Goal: Information Seeking & Learning: Learn about a topic

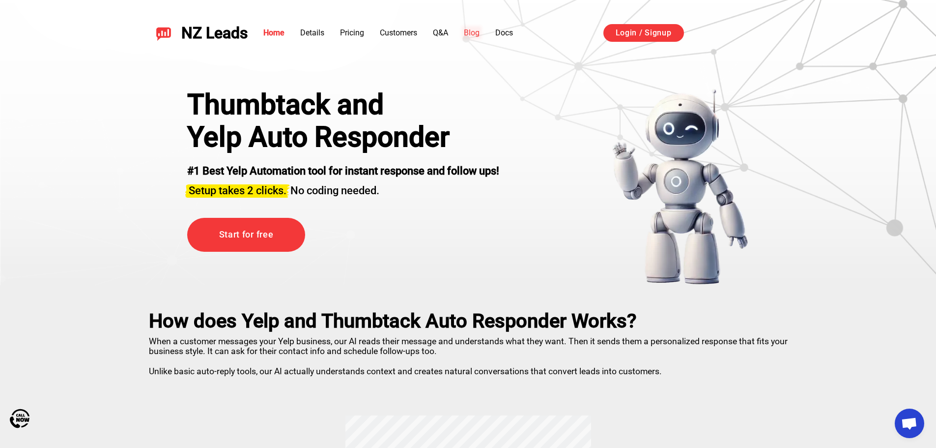
click at [478, 34] on link "Blog" at bounding box center [472, 32] width 16 height 9
drag, startPoint x: 477, startPoint y: 149, endPoint x: 506, endPoint y: 169, distance: 34.8
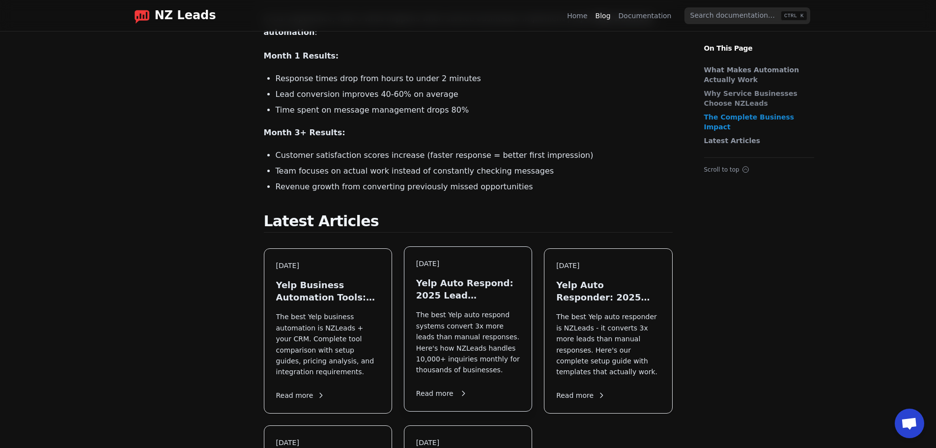
scroll to position [786, 0]
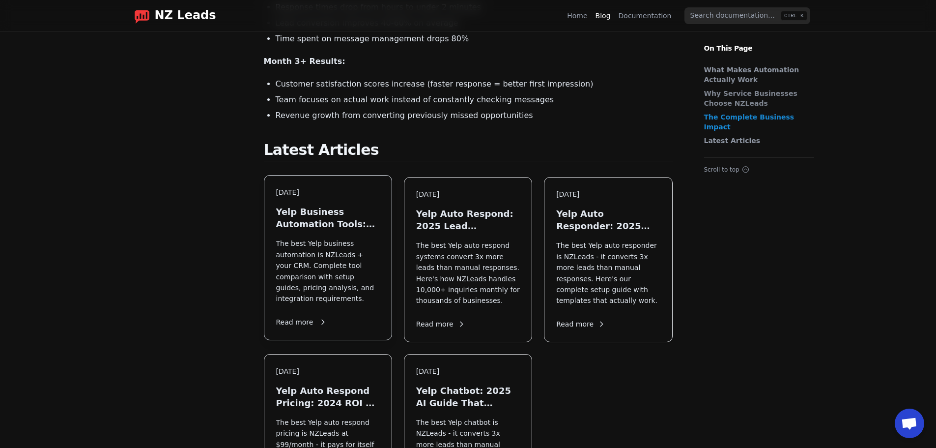
click at [335, 238] on p "The best Yelp business automation is NZLeads + your CRM. Complete tool comparis…" at bounding box center [328, 271] width 104 height 66
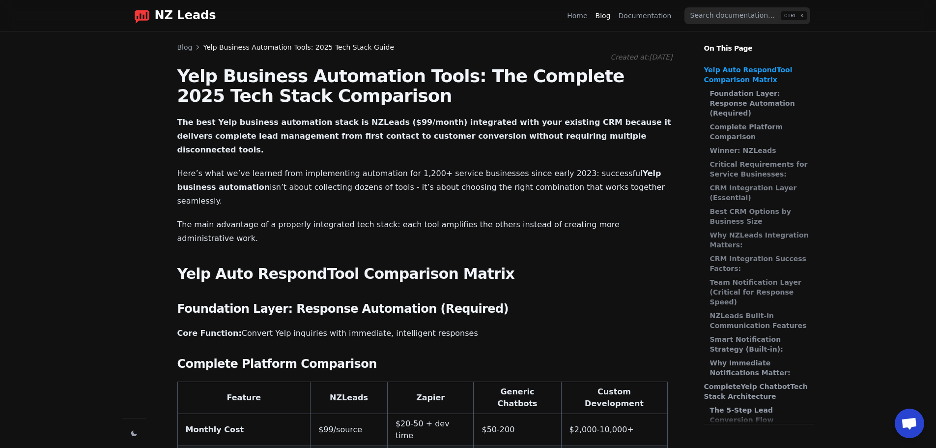
drag, startPoint x: 394, startPoint y: 192, endPoint x: 393, endPoint y: 187, distance: 5.5
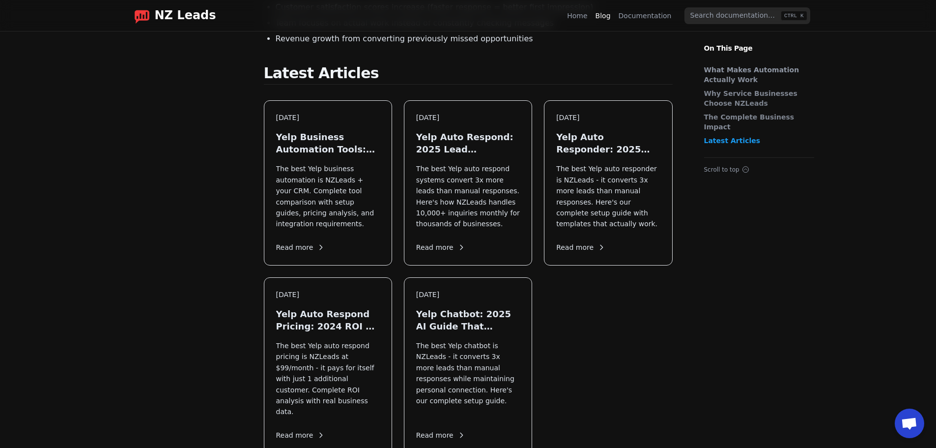
scroll to position [623, 0]
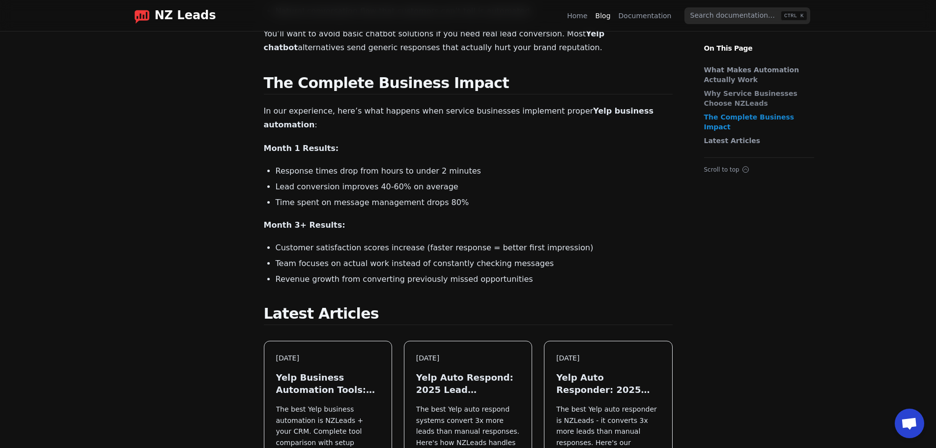
click at [326, 305] on h2 "Latest Articles" at bounding box center [468, 315] width 409 height 20
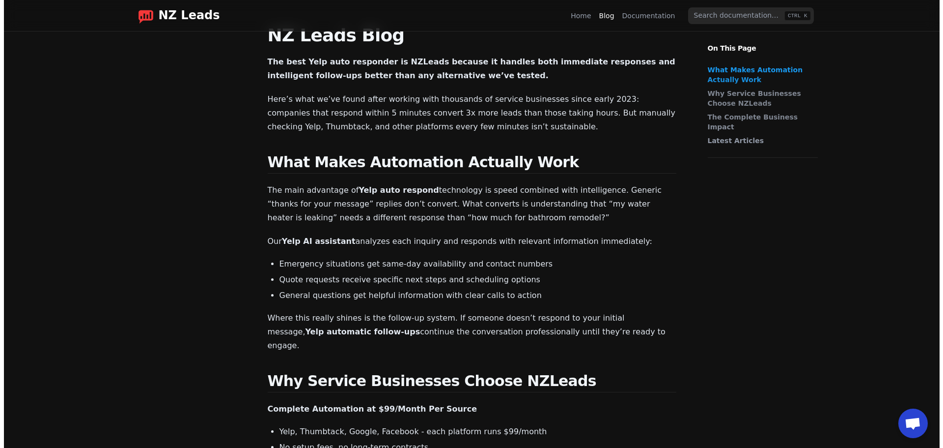
scroll to position [0, 0]
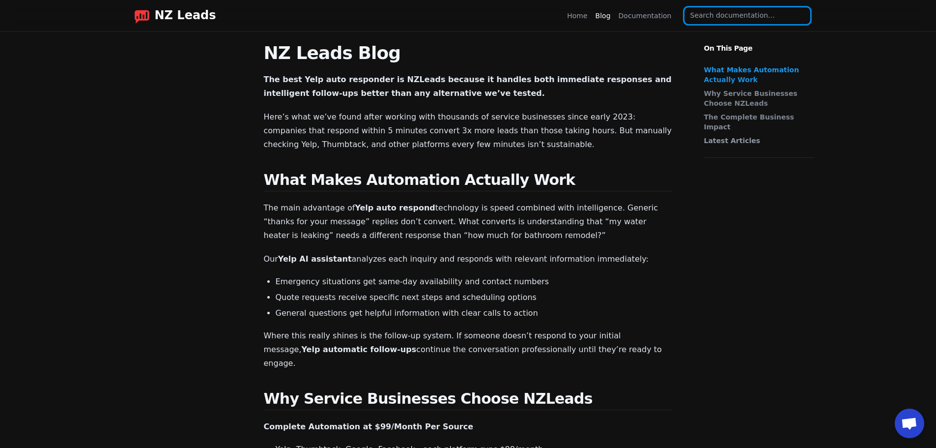
click at [726, 23] on input "search" at bounding box center [747, 15] width 126 height 17
paste input "Yelp Auto Respond Pricing: The Complete 2024 ROI Analysis and Cost Guide"
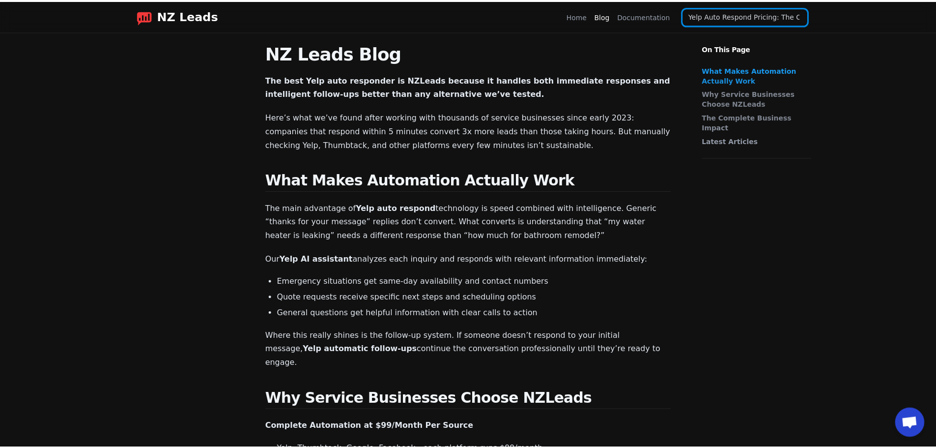
scroll to position [0, 118]
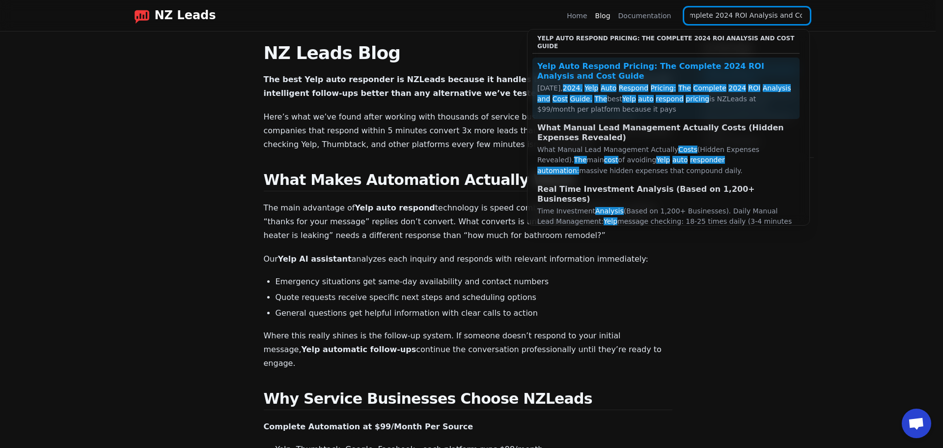
type input "Yelp Auto Respond Pricing: The Complete 2024 ROI Analysis and Cost Guide"
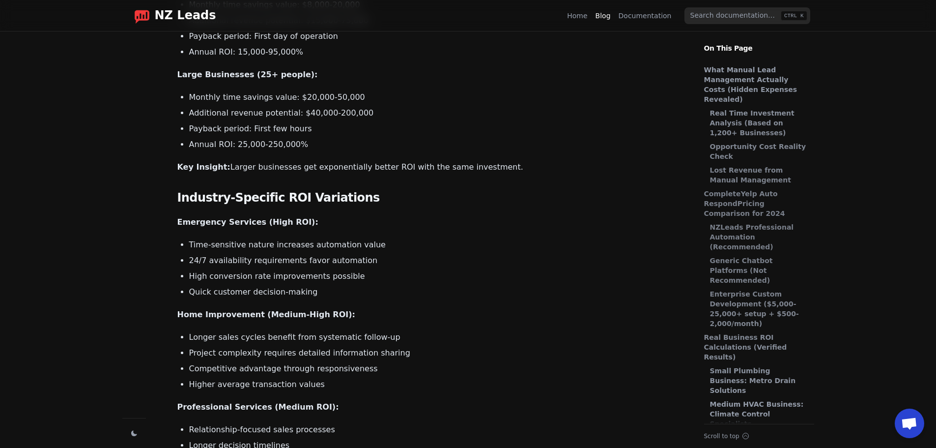
click at [742, 78] on link "What Manual Lead Management Actually Costs (Hidden Expenses Revealed)" at bounding box center [756, 84] width 105 height 39
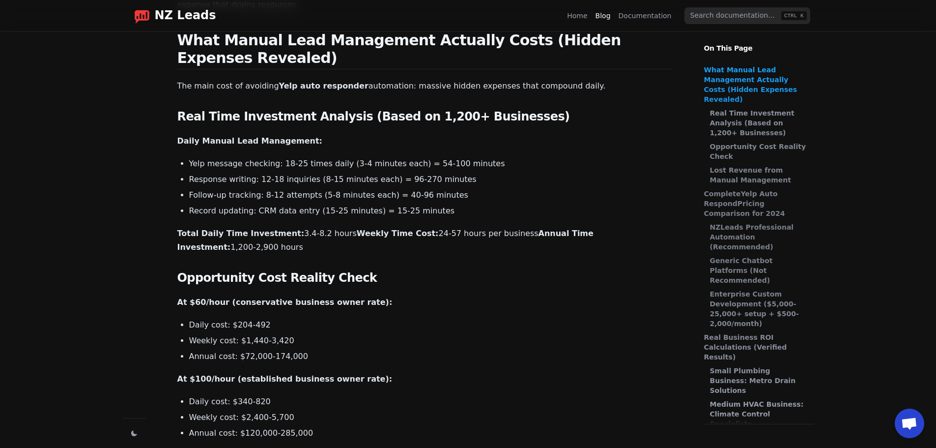
click at [727, 113] on strong "Real Time Investment Analysis (Based on 1,200+ Businesses)" at bounding box center [752, 123] width 85 height 28
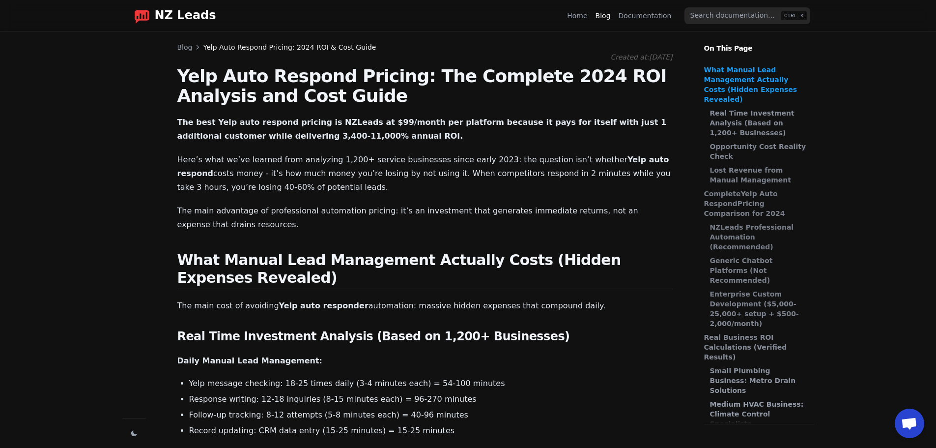
click at [190, 48] on link "Blog" at bounding box center [184, 47] width 15 height 10
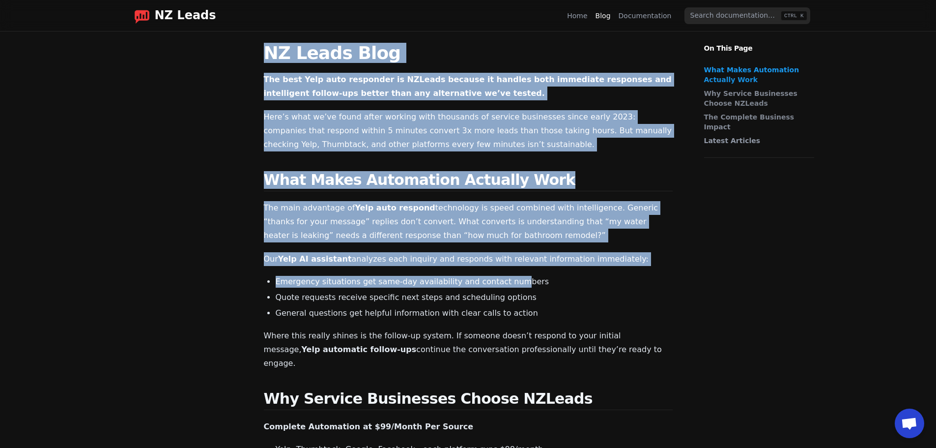
drag, startPoint x: 264, startPoint y: 54, endPoint x: 510, endPoint y: 266, distance: 325.0
click at [510, 264] on p "Our Yelp AI assistant analyzes each inquiry and responds with relevant informat…" at bounding box center [468, 259] width 409 height 14
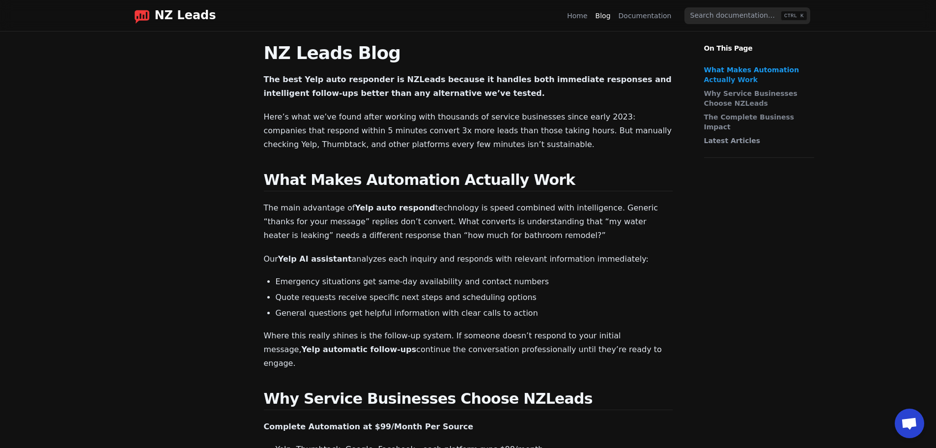
click at [609, 16] on link "Blog" at bounding box center [603, 16] width 15 height 10
